Goal: Communication & Community: Ask a question

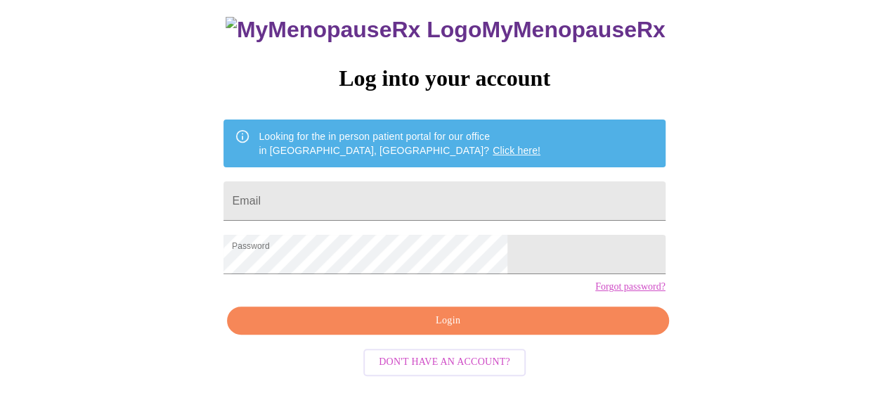
scroll to position [103, 0]
click at [515, 330] on span "Login" at bounding box center [447, 321] width 409 height 18
click at [434, 189] on input "Email" at bounding box center [443, 200] width 441 height 39
type input "laurie.peterson@gmail.com"
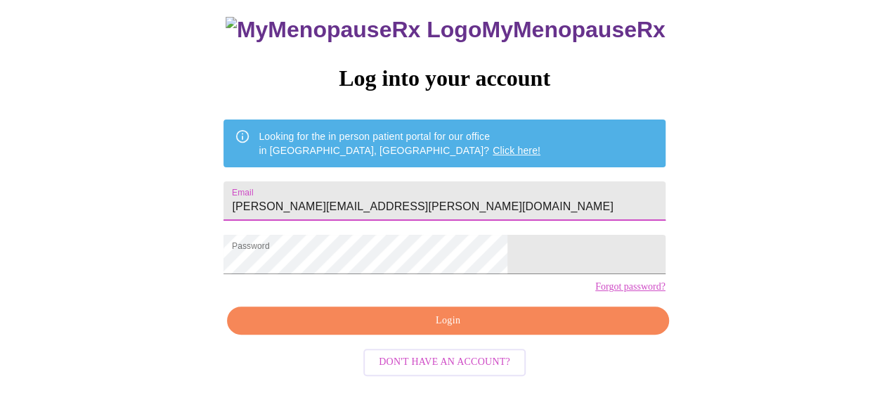
click at [457, 327] on span "Login" at bounding box center [447, 321] width 409 height 18
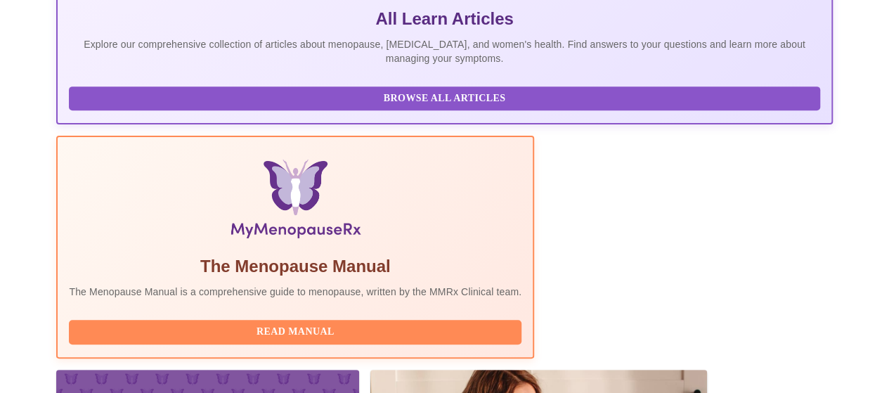
scroll to position [375, 0]
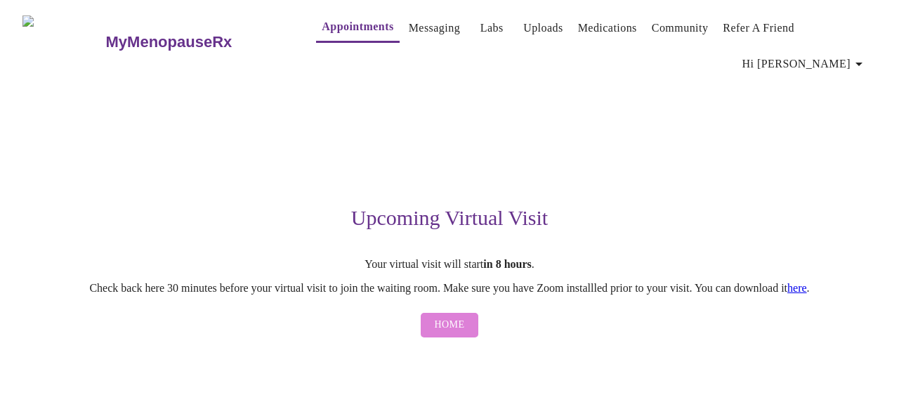
click at [474, 313] on button "Home" at bounding box center [450, 325] width 58 height 25
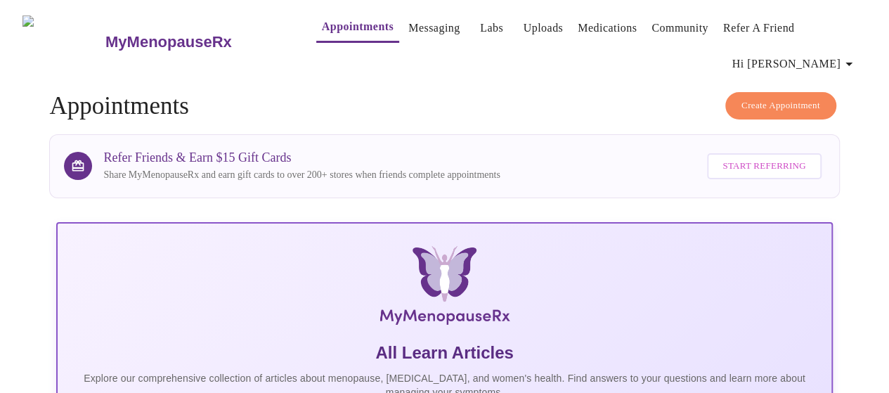
click at [832, 54] on span "Hi [PERSON_NAME]" at bounding box center [794, 64] width 125 height 20
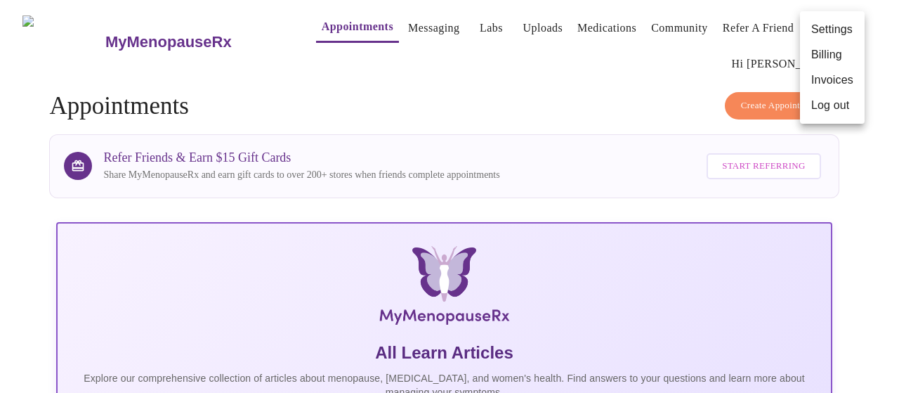
drag, startPoint x: 534, startPoint y: 105, endPoint x: 530, endPoint y: 98, distance: 8.2
click at [531, 100] on div at bounding box center [449, 196] width 899 height 393
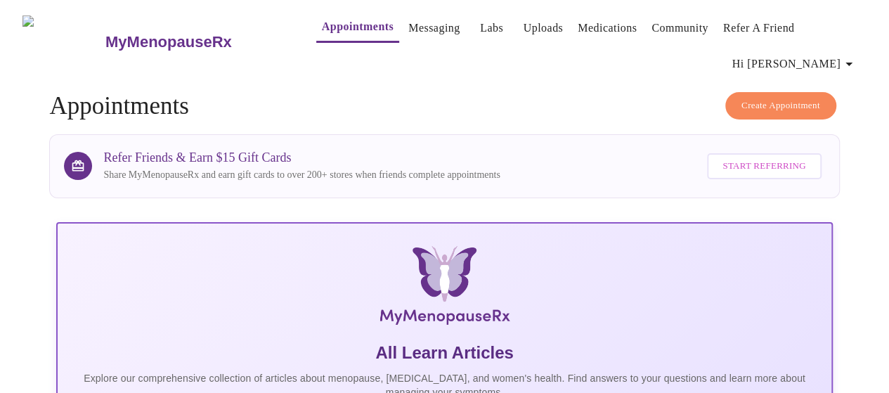
click at [415, 30] on link "Messaging" at bounding box center [433, 28] width 51 height 20
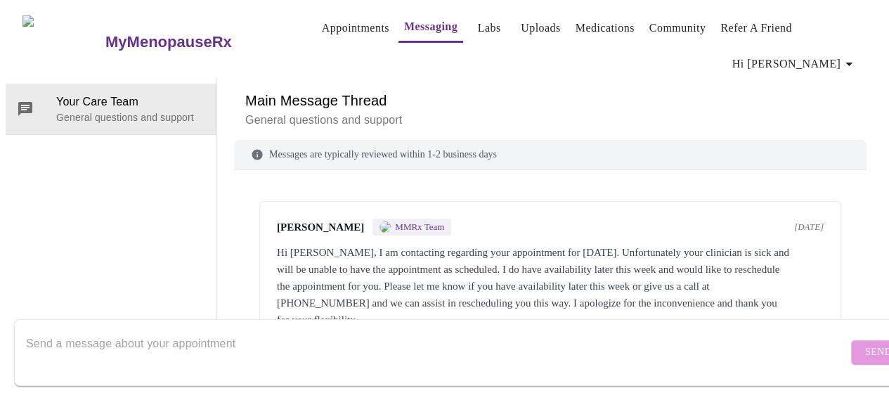
click at [587, 28] on link "Medications" at bounding box center [605, 28] width 59 height 20
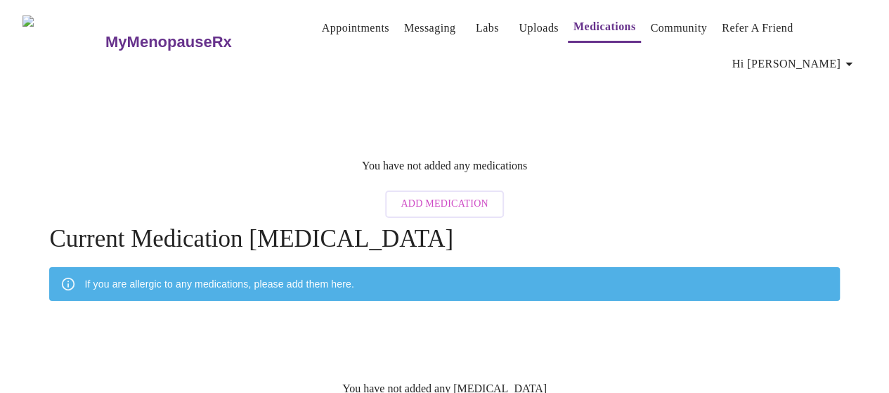
click at [662, 36] on link "Community" at bounding box center [678, 28] width 57 height 20
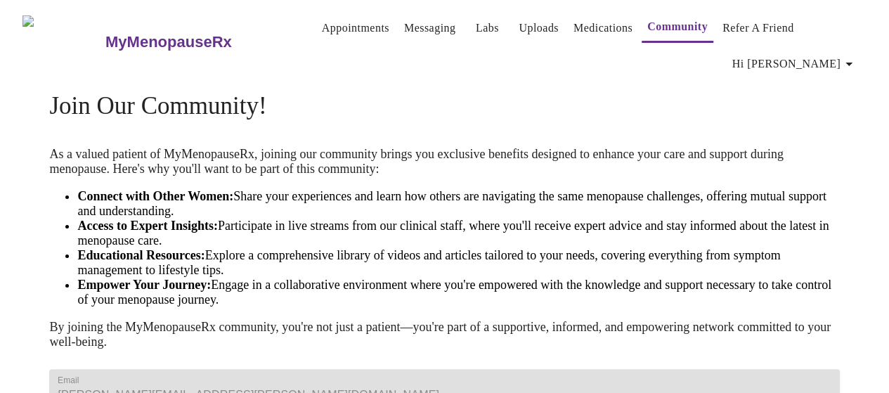
click at [734, 29] on link "Refer a Friend" at bounding box center [758, 28] width 72 height 20
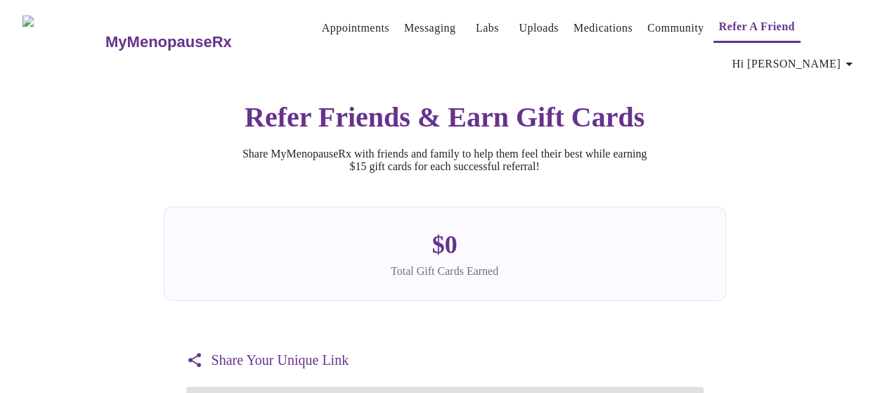
click at [830, 54] on span "Hi [PERSON_NAME]" at bounding box center [794, 64] width 125 height 20
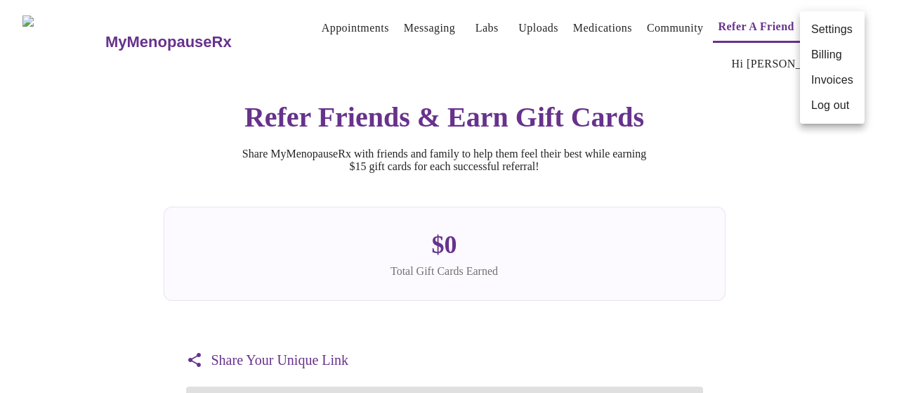
click at [840, 32] on li "Settings" at bounding box center [832, 29] width 65 height 25
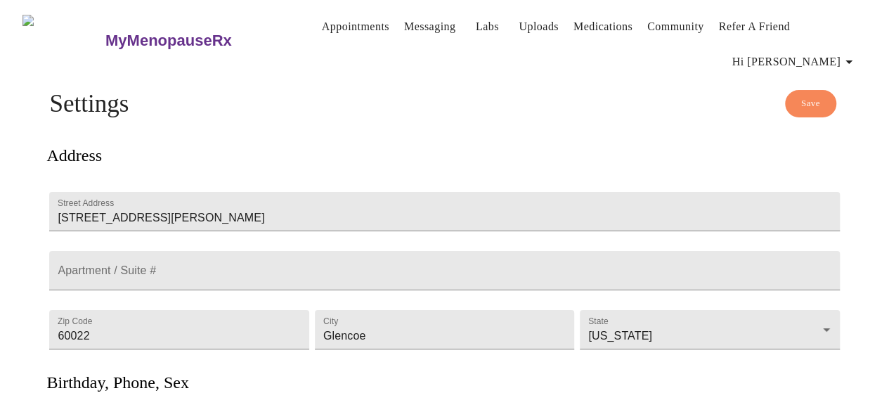
click at [337, 25] on link "Appointments" at bounding box center [355, 27] width 67 height 20
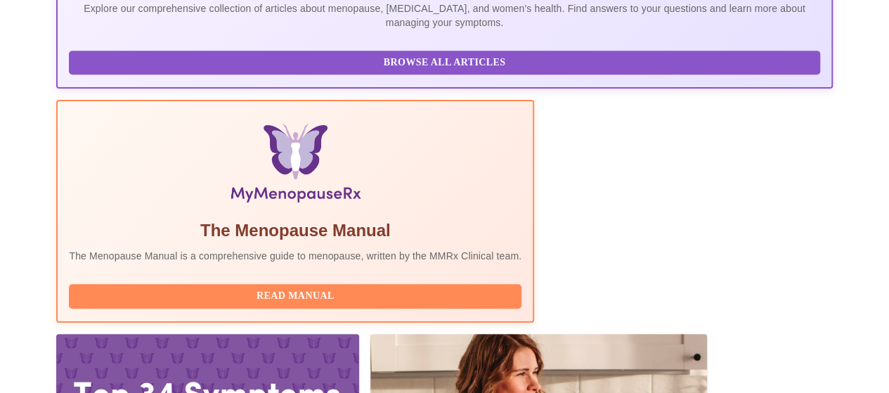
scroll to position [371, 0]
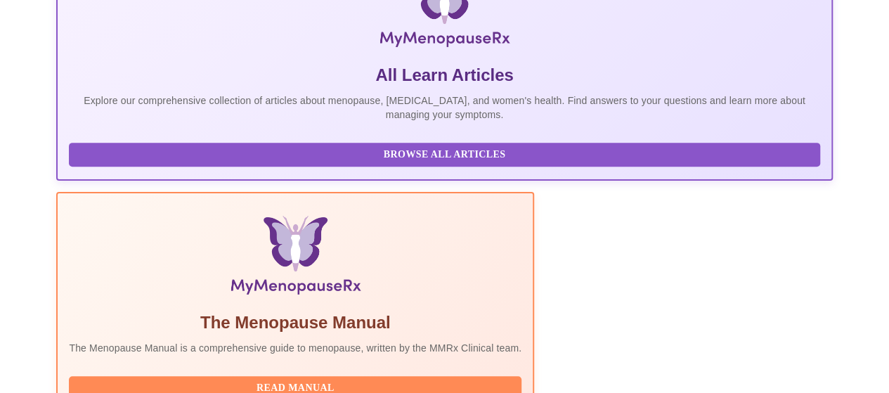
scroll to position [264, 0]
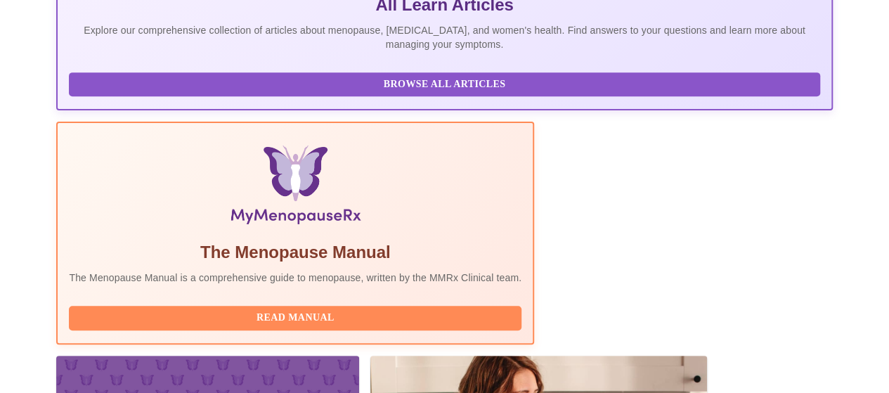
scroll to position [375, 0]
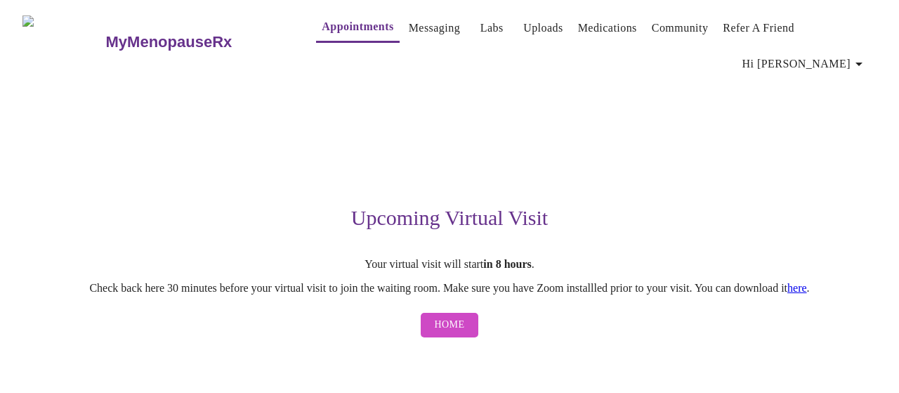
click at [669, 261] on div "Upcoming Virtual Visit Your virtual visit will start in 8 hours . Check back he…" at bounding box center [449, 211] width 854 height 266
click at [409, 24] on link "Messaging" at bounding box center [434, 28] width 51 height 20
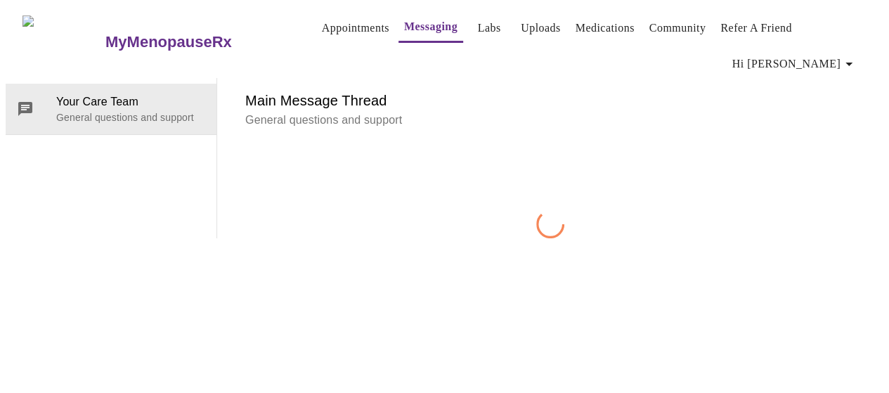
scroll to position [53, 0]
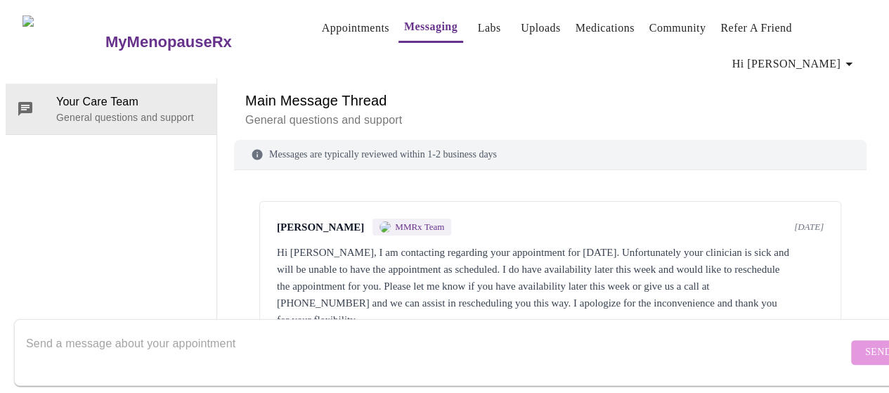
click at [248, 342] on textarea "Send a message about your appointment" at bounding box center [436, 352] width 821 height 45
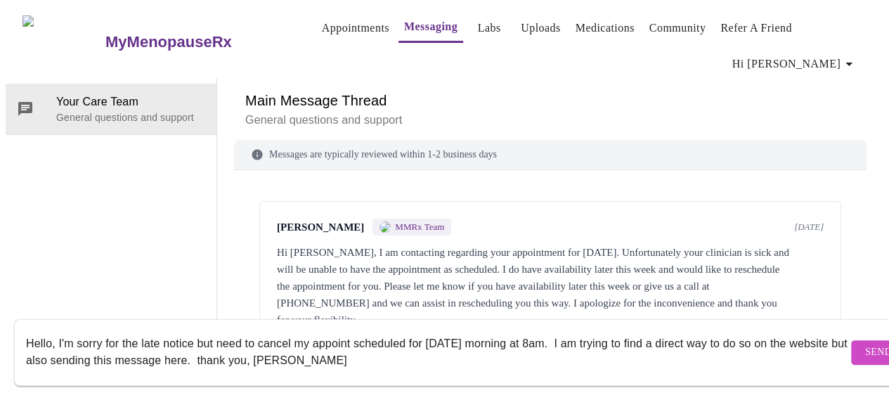
type textarea "Hello, I'm sorry for the late notice but need to cancel my appoint scheduled fo…"
click at [865, 344] on span "Send" at bounding box center [878, 353] width 27 height 18
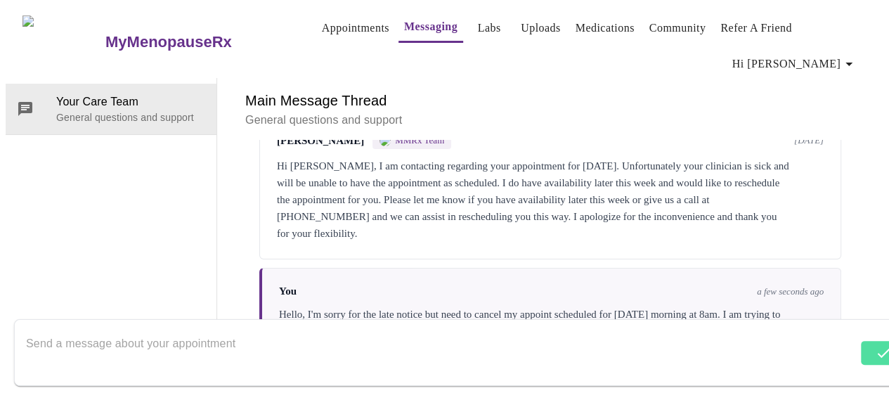
scroll to position [0, 0]
click at [824, 54] on span "Hi [PERSON_NAME]" at bounding box center [794, 64] width 125 height 20
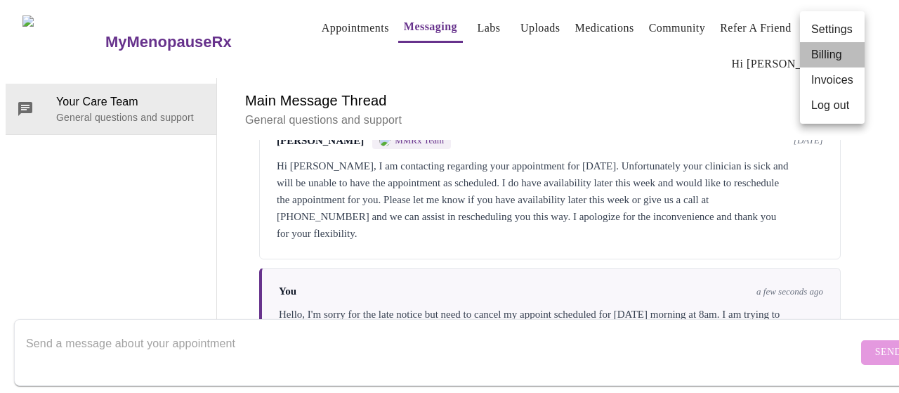
click at [831, 60] on li "Billing" at bounding box center [832, 54] width 65 height 25
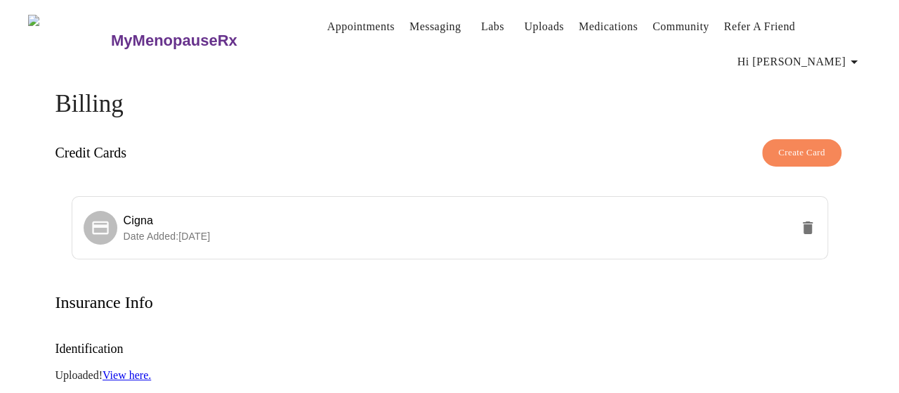
scroll to position [1, 0]
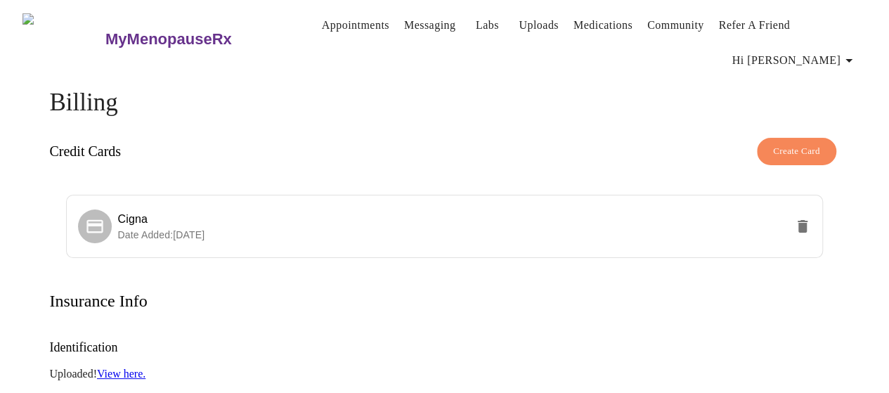
click at [846, 51] on span "Hi [PERSON_NAME]" at bounding box center [794, 61] width 125 height 20
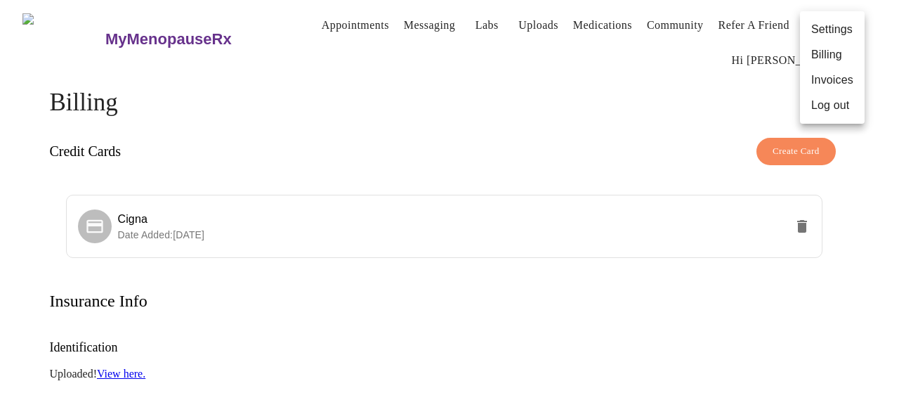
click at [835, 79] on li "Invoices" at bounding box center [832, 79] width 65 height 25
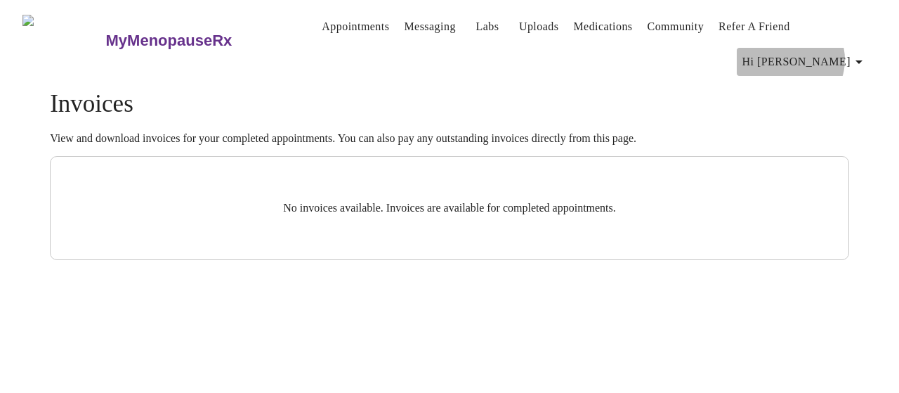
click at [859, 53] on icon "button" at bounding box center [859, 61] width 17 height 17
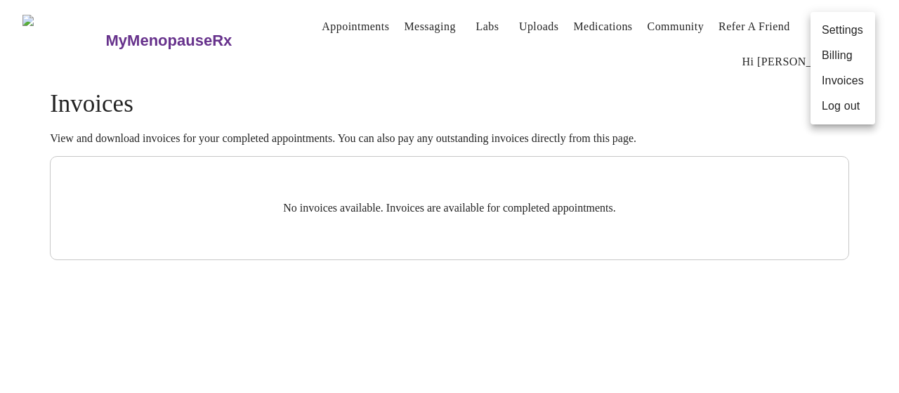
click at [578, 58] on div at bounding box center [449, 196] width 899 height 393
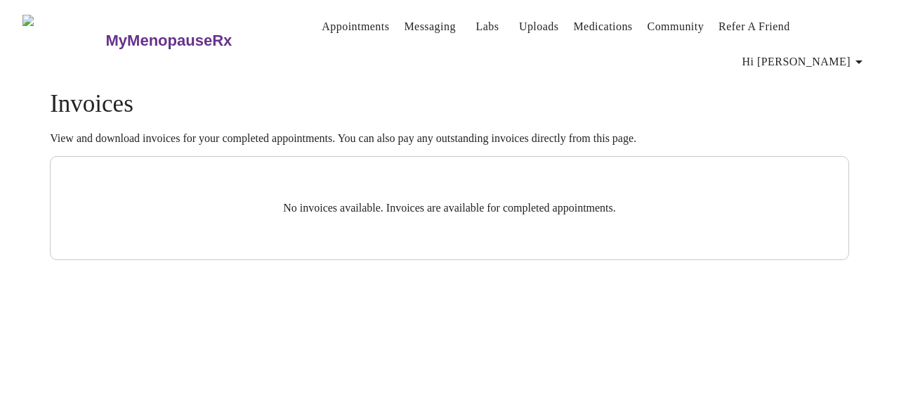
click at [332, 23] on link "Appointments" at bounding box center [355, 27] width 67 height 20
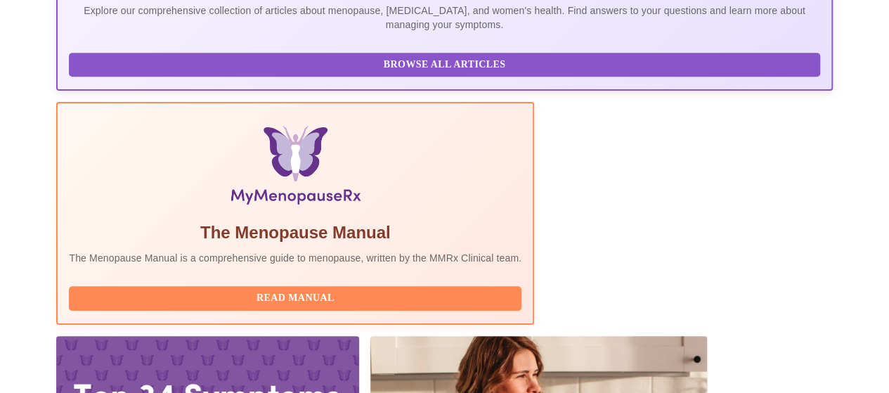
scroll to position [375, 0]
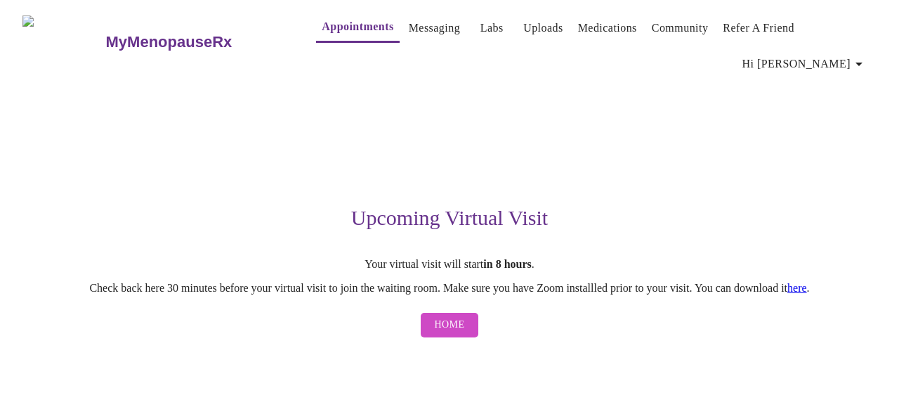
click at [685, 181] on div "Upcoming Virtual Visit Your virtual visit will start in 8 hours . Check back he…" at bounding box center [449, 211] width 854 height 266
click at [139, 33] on h3 "MyMenopauseRx" at bounding box center [169, 42] width 126 height 18
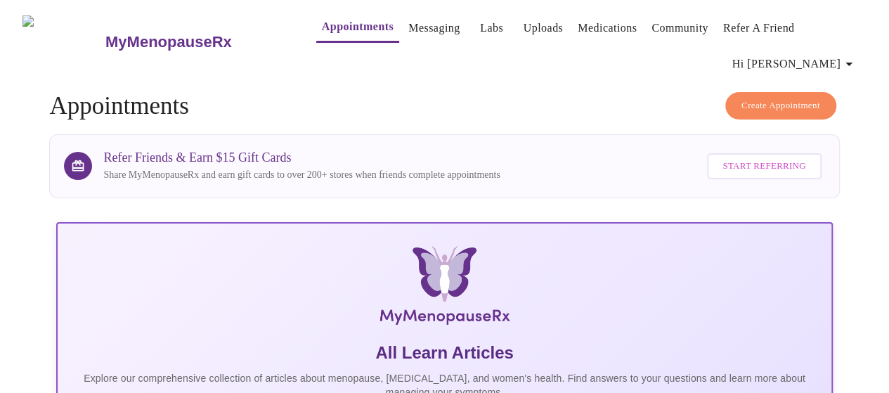
click at [596, 146] on div "Refer Friends & Earn $15 Gift Cards Share MyMenopauseRx and earn gift cards to …" at bounding box center [463, 166] width 721 height 40
click at [162, 34] on link "MyMenopauseRx" at bounding box center [195, 42] width 184 height 49
click at [153, 33] on h3 "MyMenopauseRx" at bounding box center [168, 42] width 126 height 18
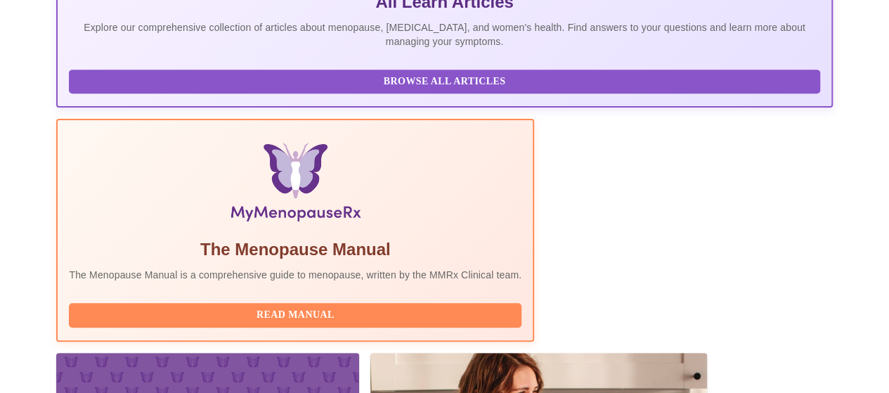
scroll to position [351, 0]
